Goal: Find specific page/section: Find specific page/section

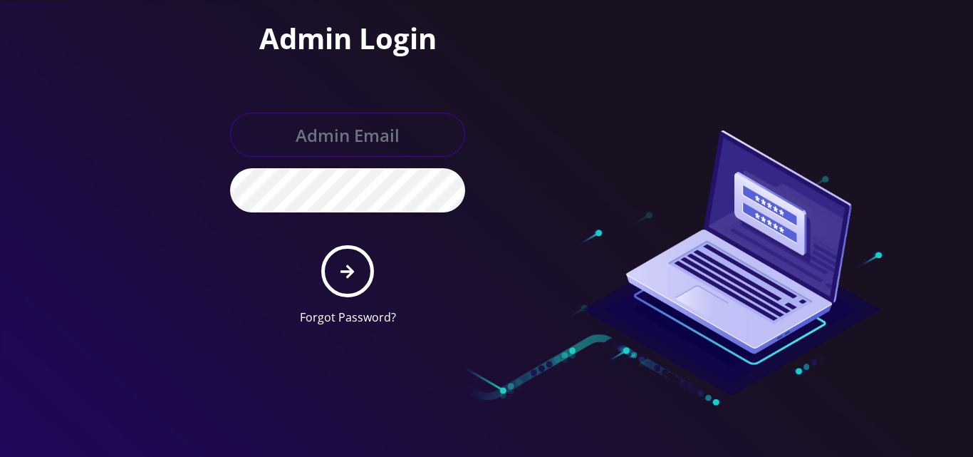
type input "[PERSON_NAME][EMAIL_ADDRESS][DOMAIN_NAME]"
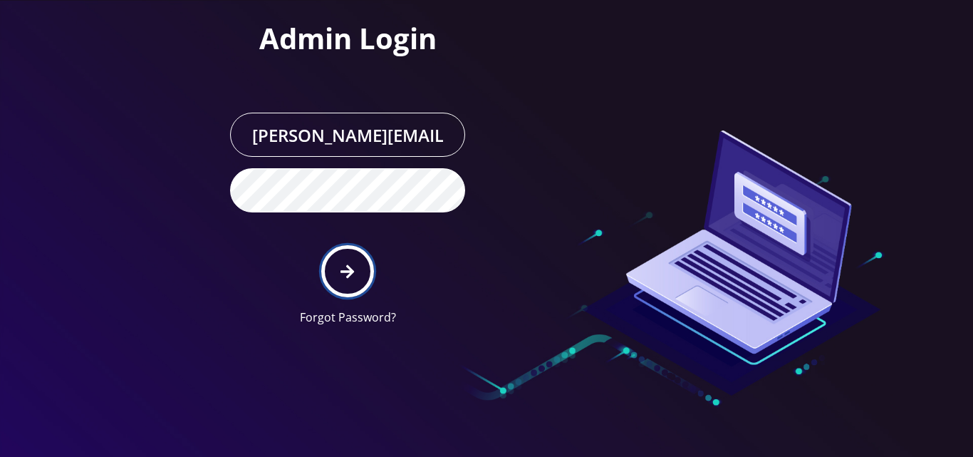
click at [349, 271] on icon "submit" at bounding box center [348, 271] width 14 height 14
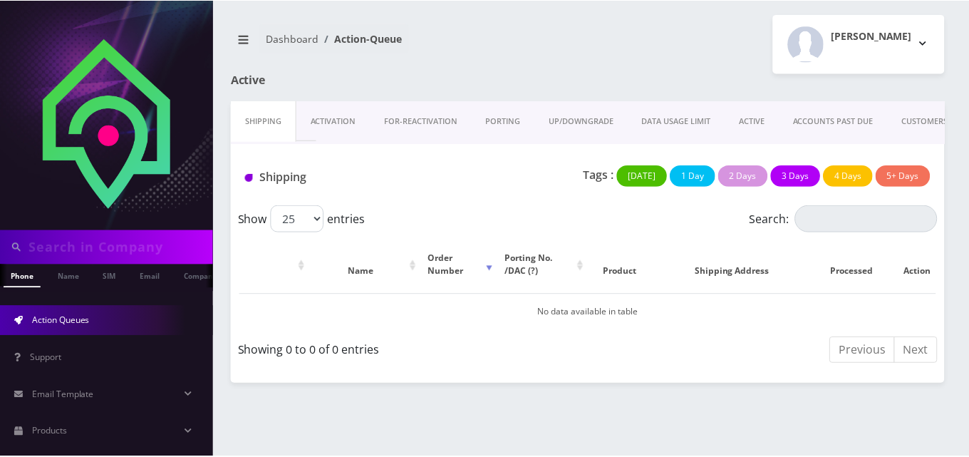
scroll to position [0, 7]
click at [340, 122] on link "Activation" at bounding box center [334, 121] width 74 height 41
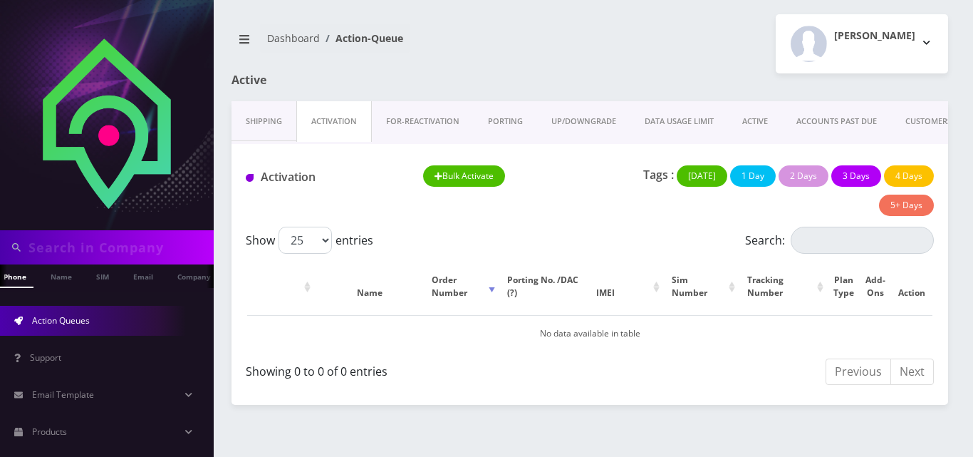
click at [767, 121] on link "ACTIVE" at bounding box center [755, 121] width 54 height 41
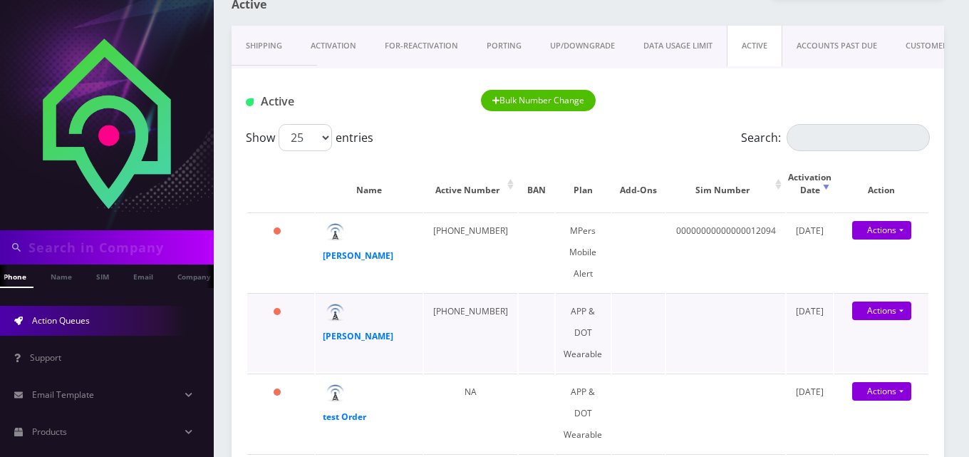
scroll to position [71, 0]
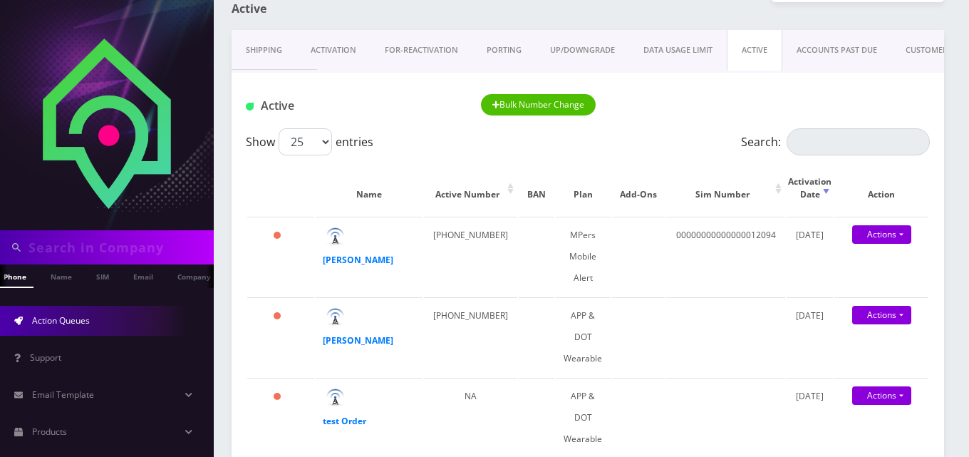
click at [844, 55] on link "ACCOUNTS PAST DUE" at bounding box center [836, 50] width 109 height 41
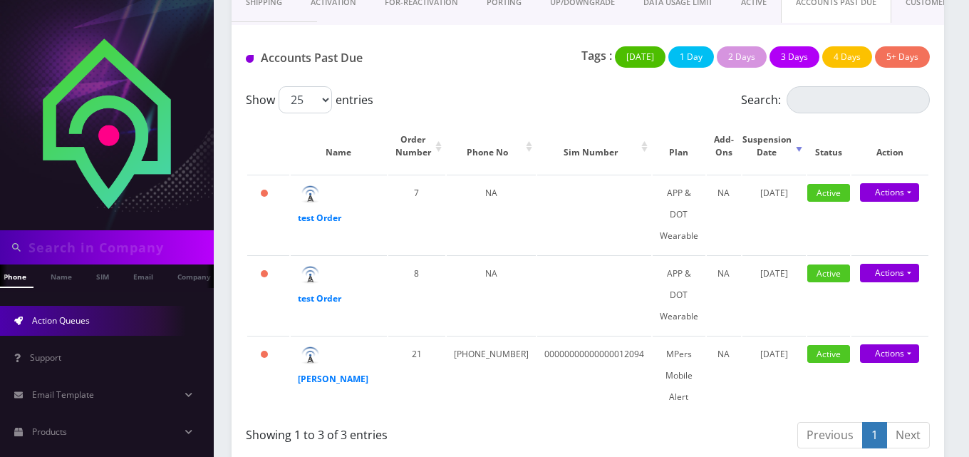
scroll to position [134, 0]
